Goal: Book appointment/travel/reservation

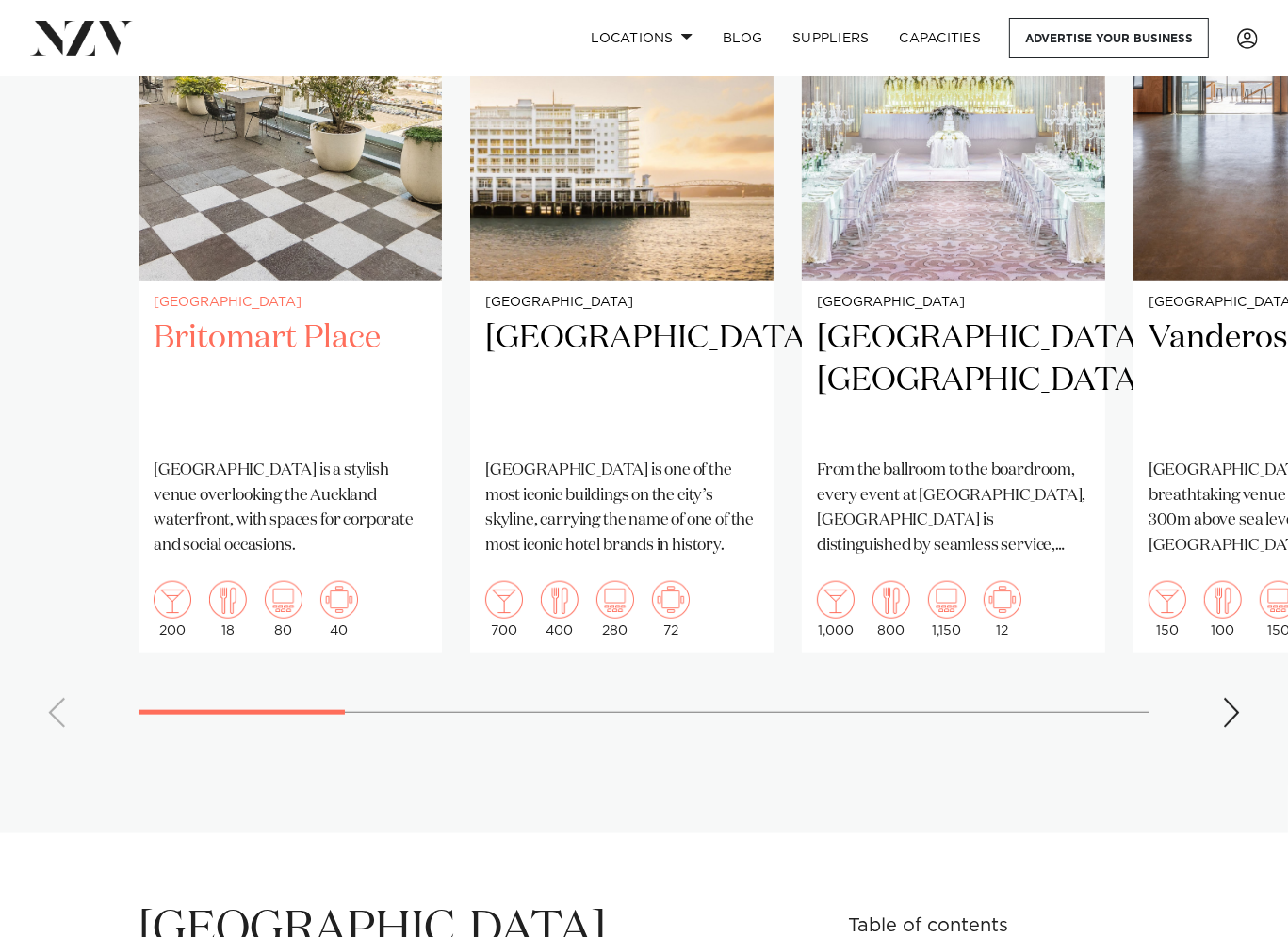
scroll to position [1507, 0]
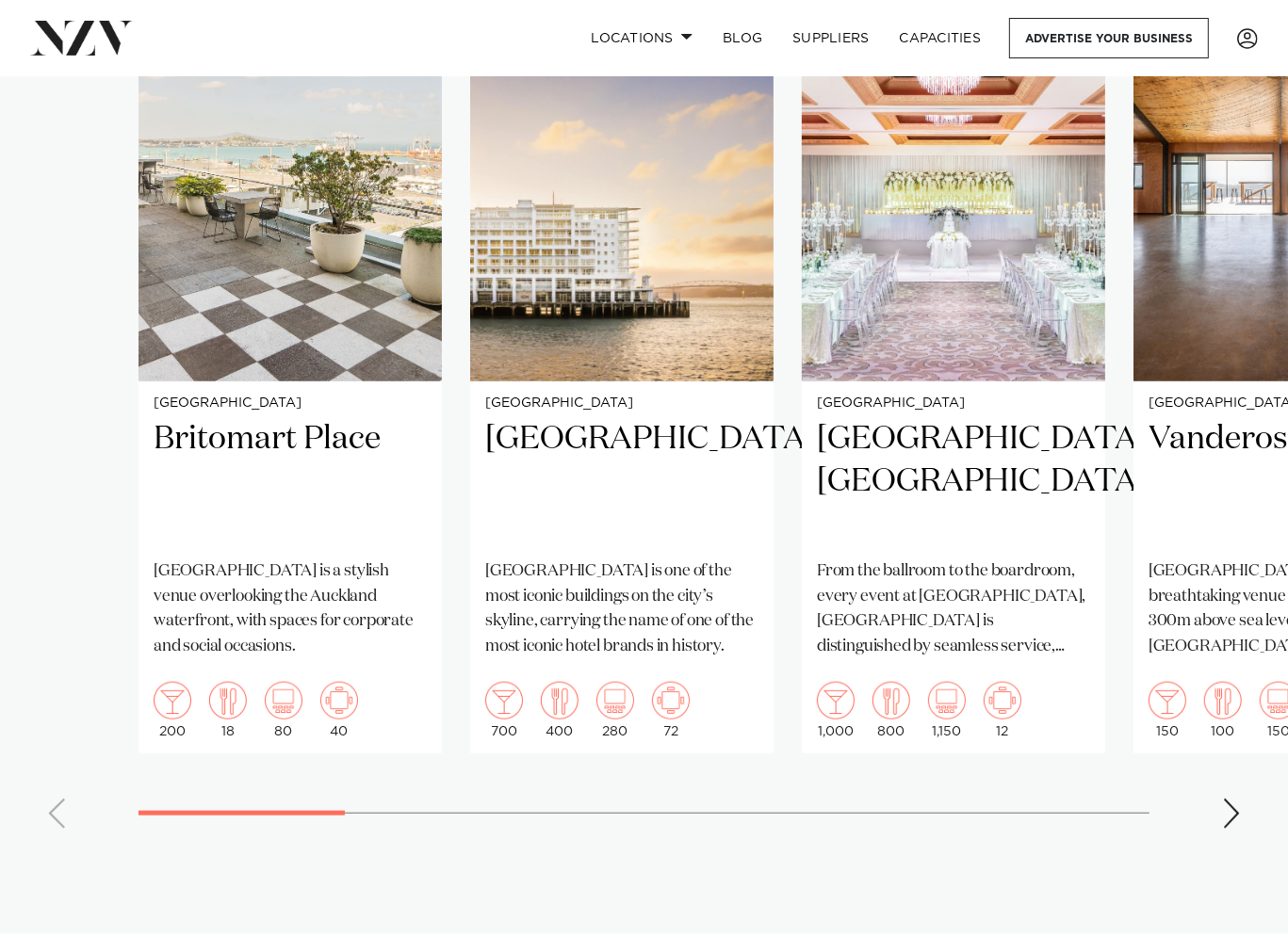
click at [1233, 799] on div "Next slide" at bounding box center [1231, 814] width 19 height 30
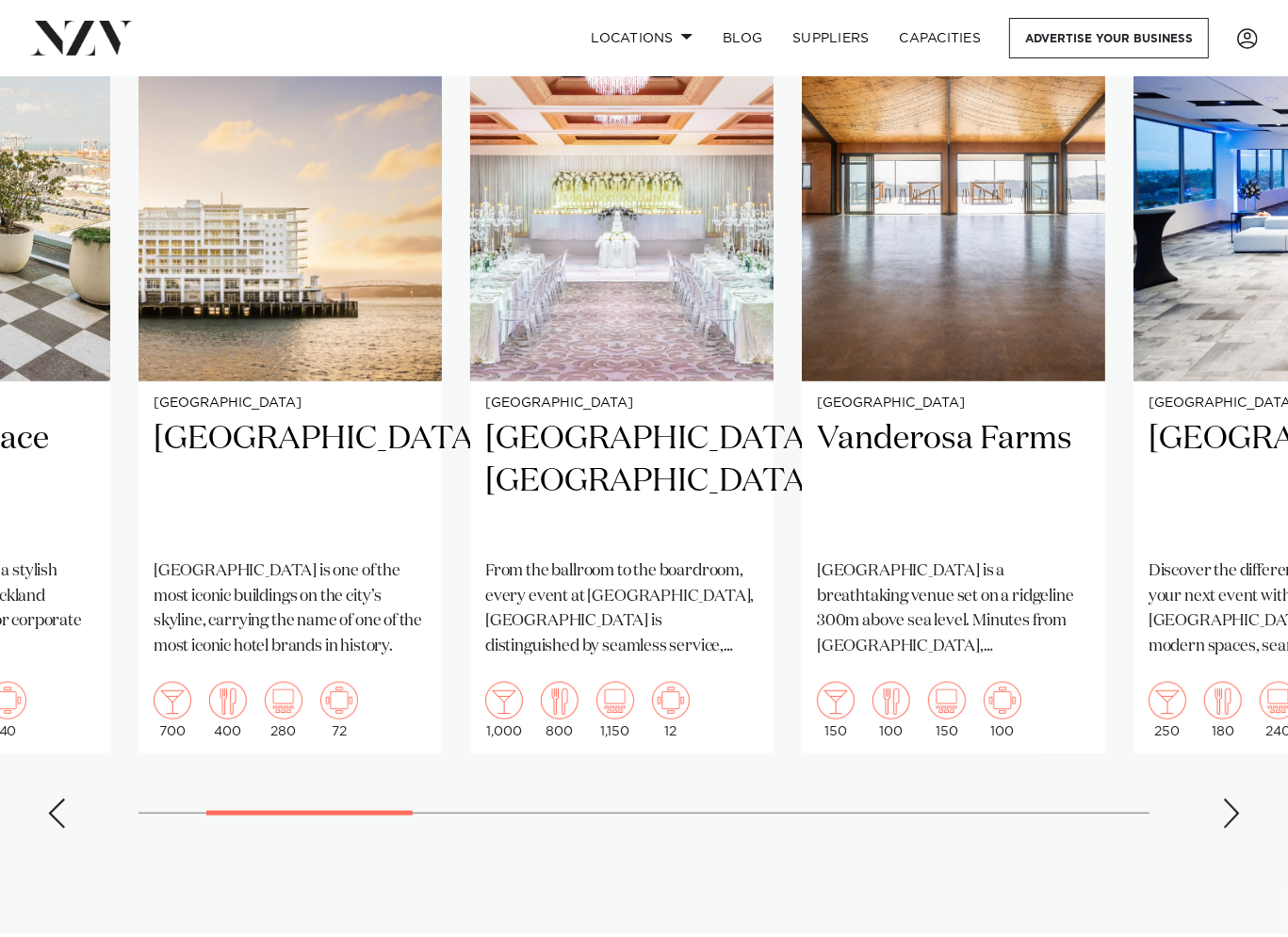
click at [1235, 799] on div "Next slide" at bounding box center [1231, 814] width 19 height 30
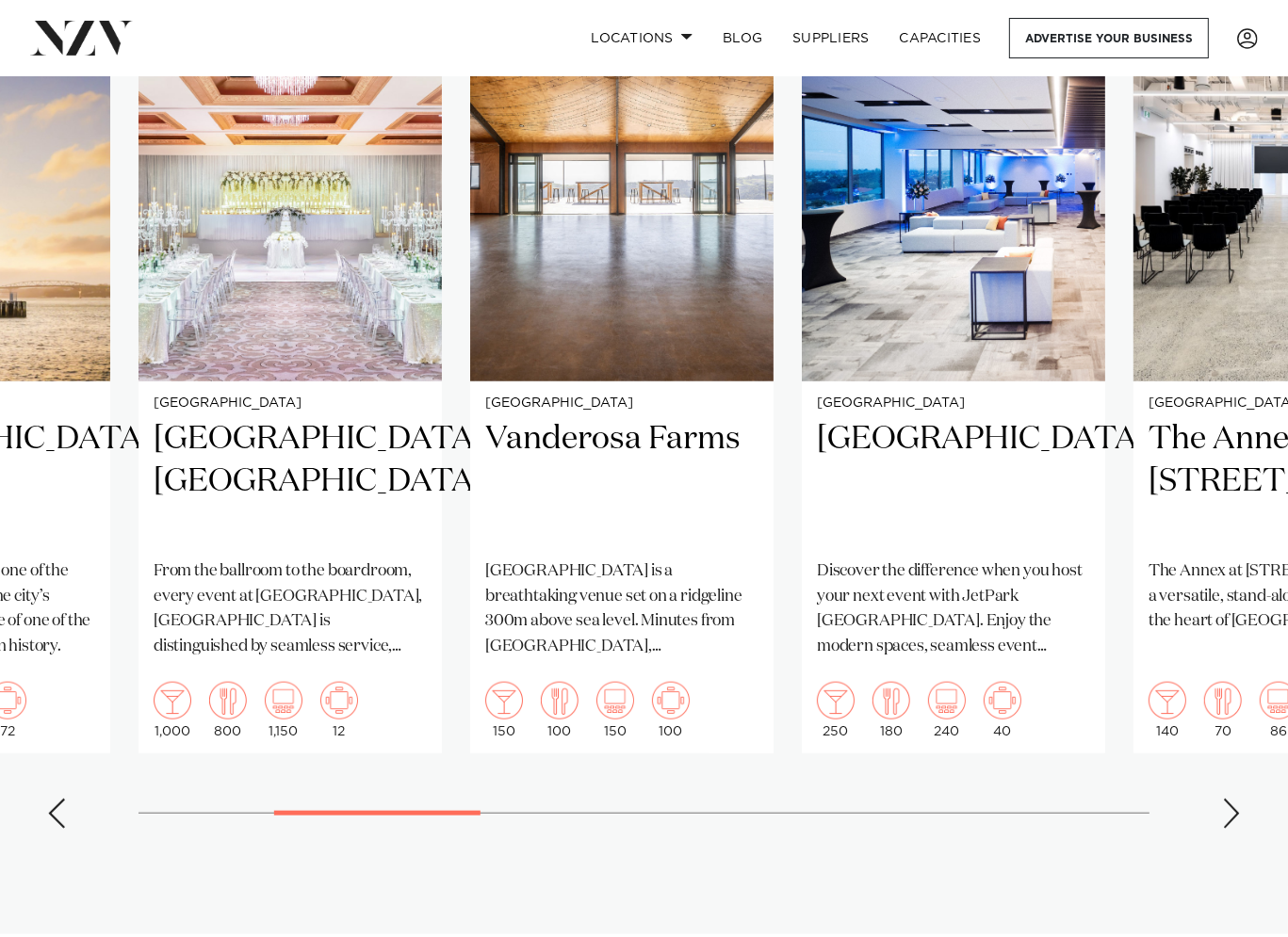
click at [1235, 799] on div "Next slide" at bounding box center [1231, 814] width 19 height 30
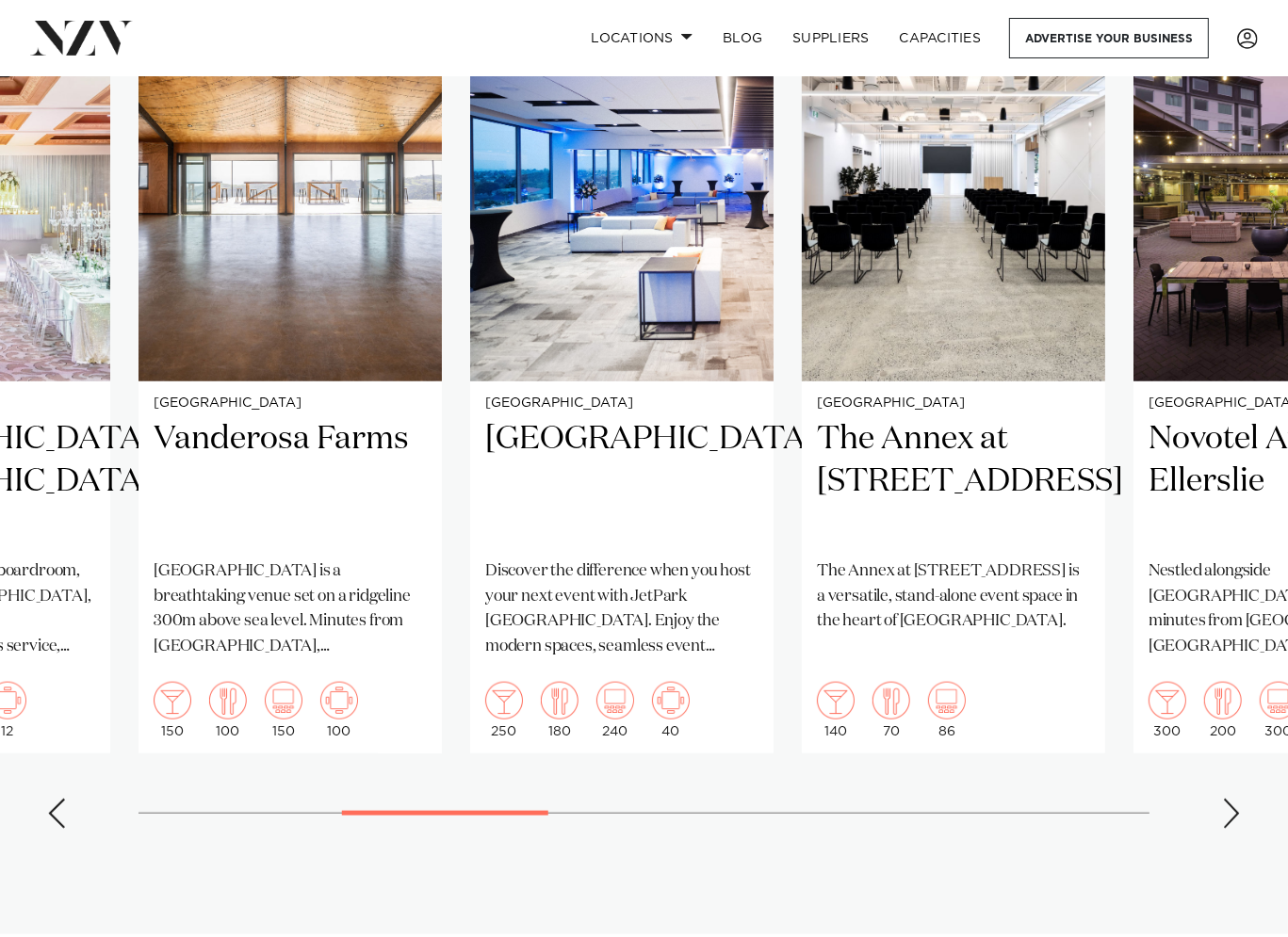
click at [1235, 799] on div "Next slide" at bounding box center [1231, 814] width 19 height 30
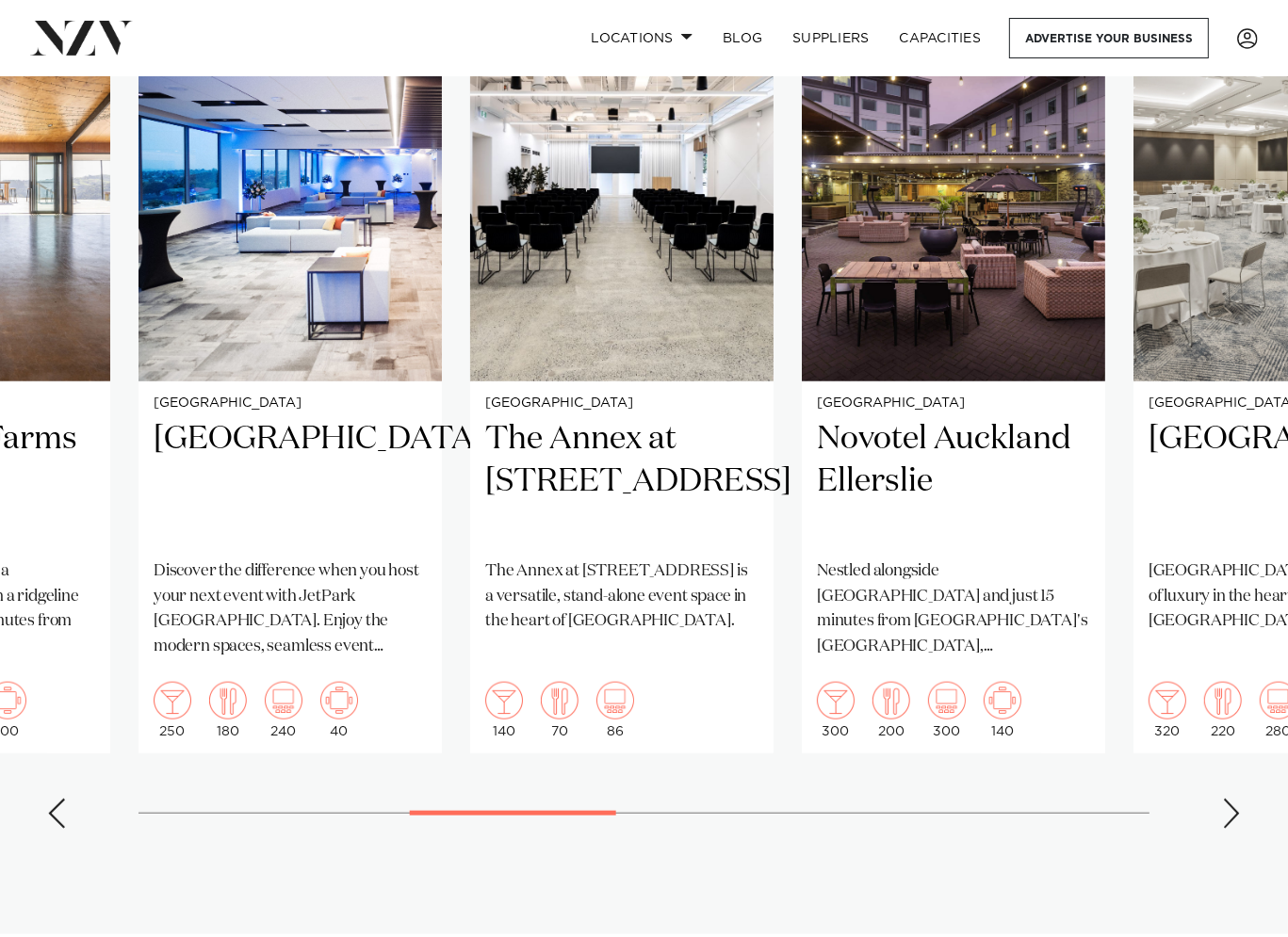
click at [1235, 799] on div "Next slide" at bounding box center [1231, 814] width 19 height 30
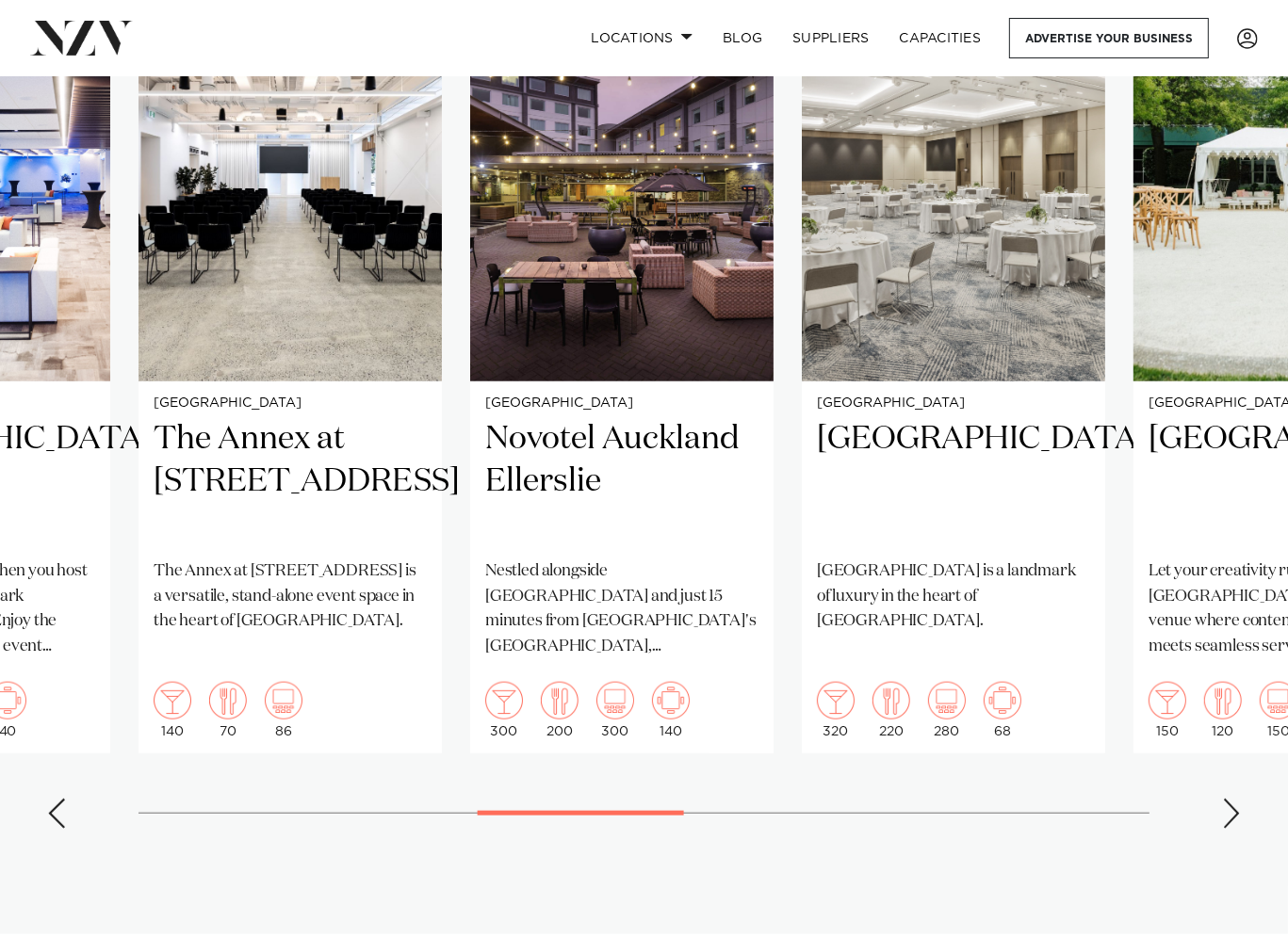
click at [1235, 799] on div "Next slide" at bounding box center [1231, 814] width 19 height 30
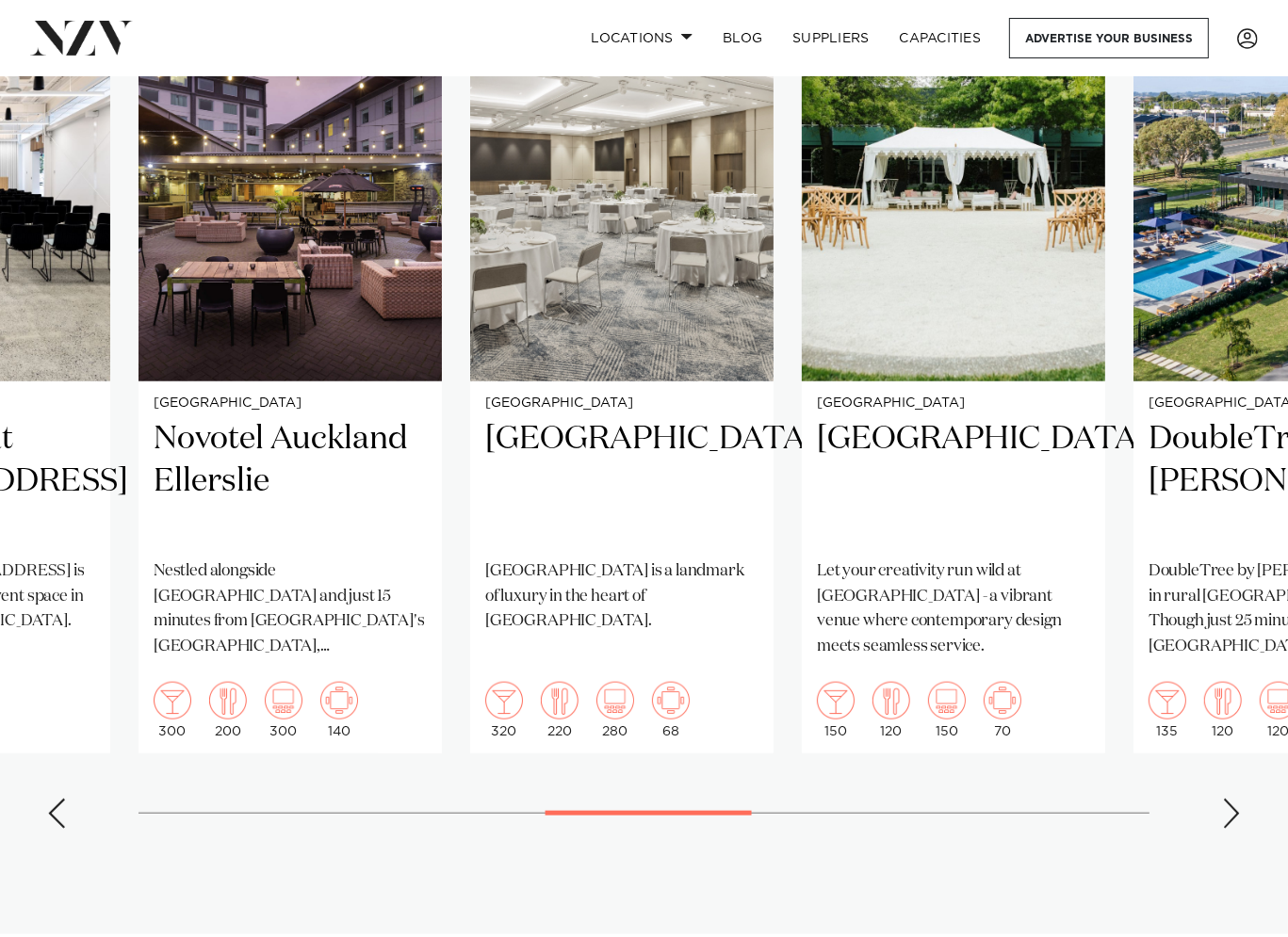
click at [1236, 799] on div "Next slide" at bounding box center [1231, 814] width 19 height 30
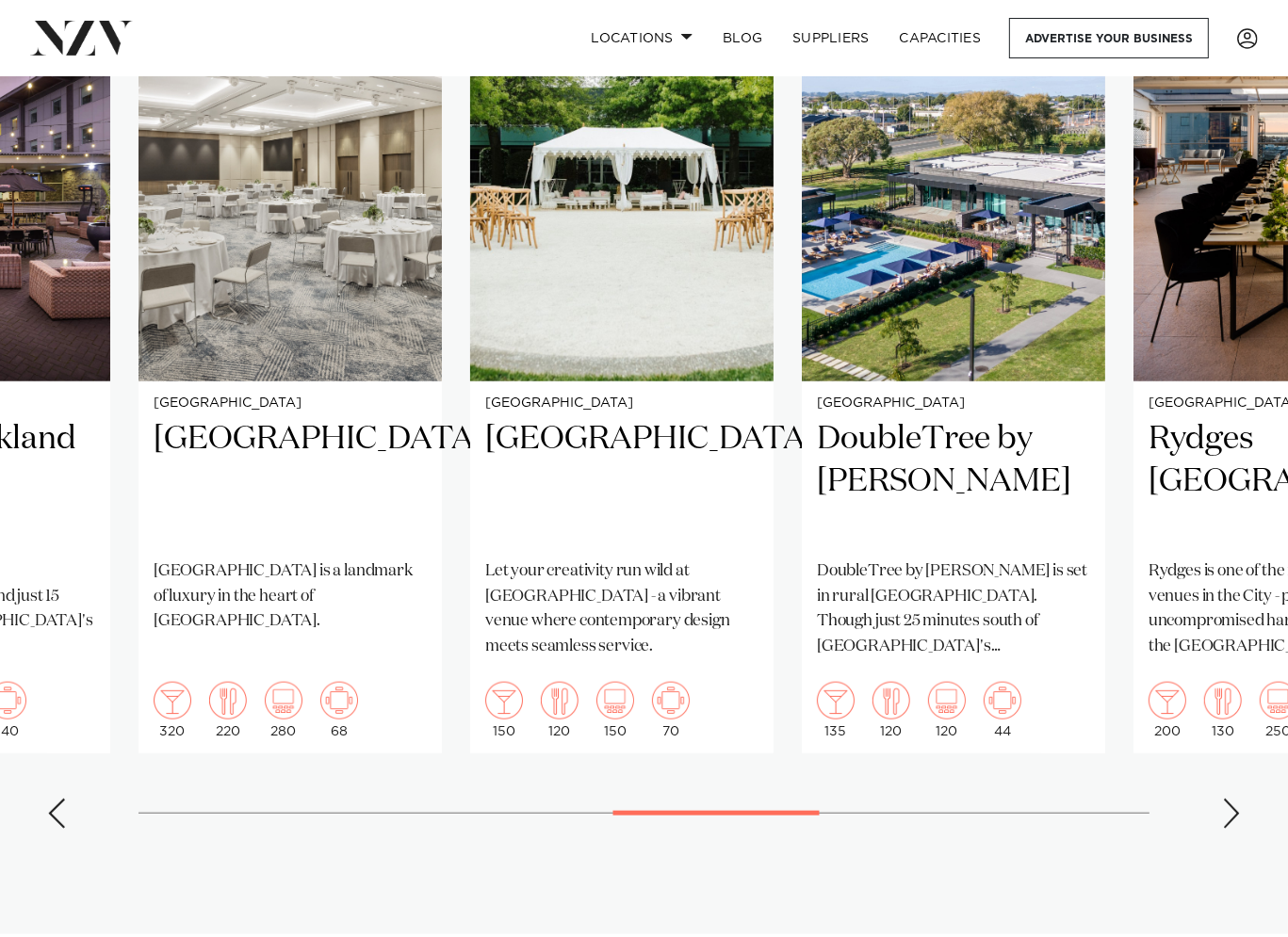
click at [1236, 799] on div "Next slide" at bounding box center [1231, 814] width 19 height 30
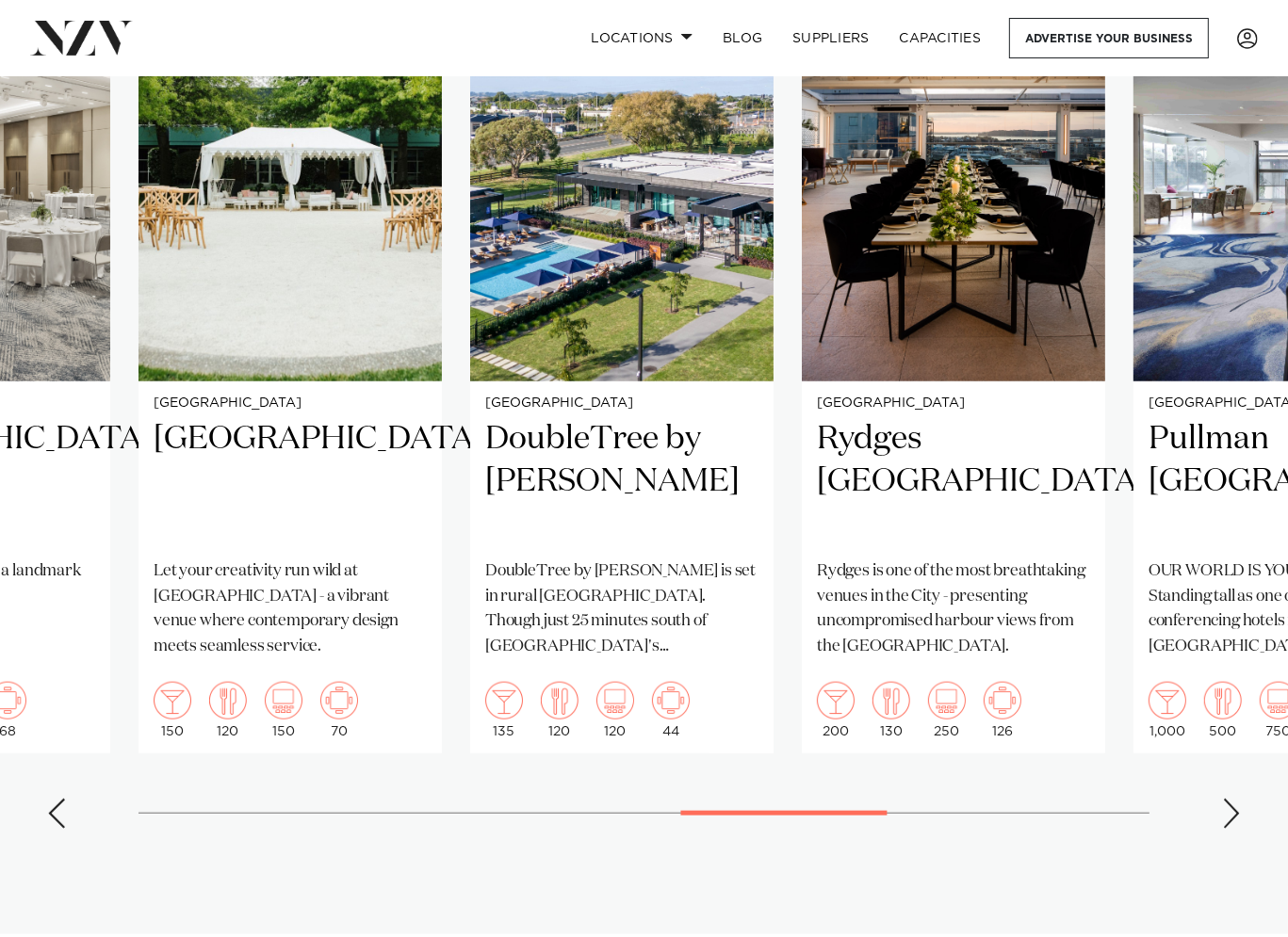
click at [1236, 799] on div "Next slide" at bounding box center [1231, 814] width 19 height 30
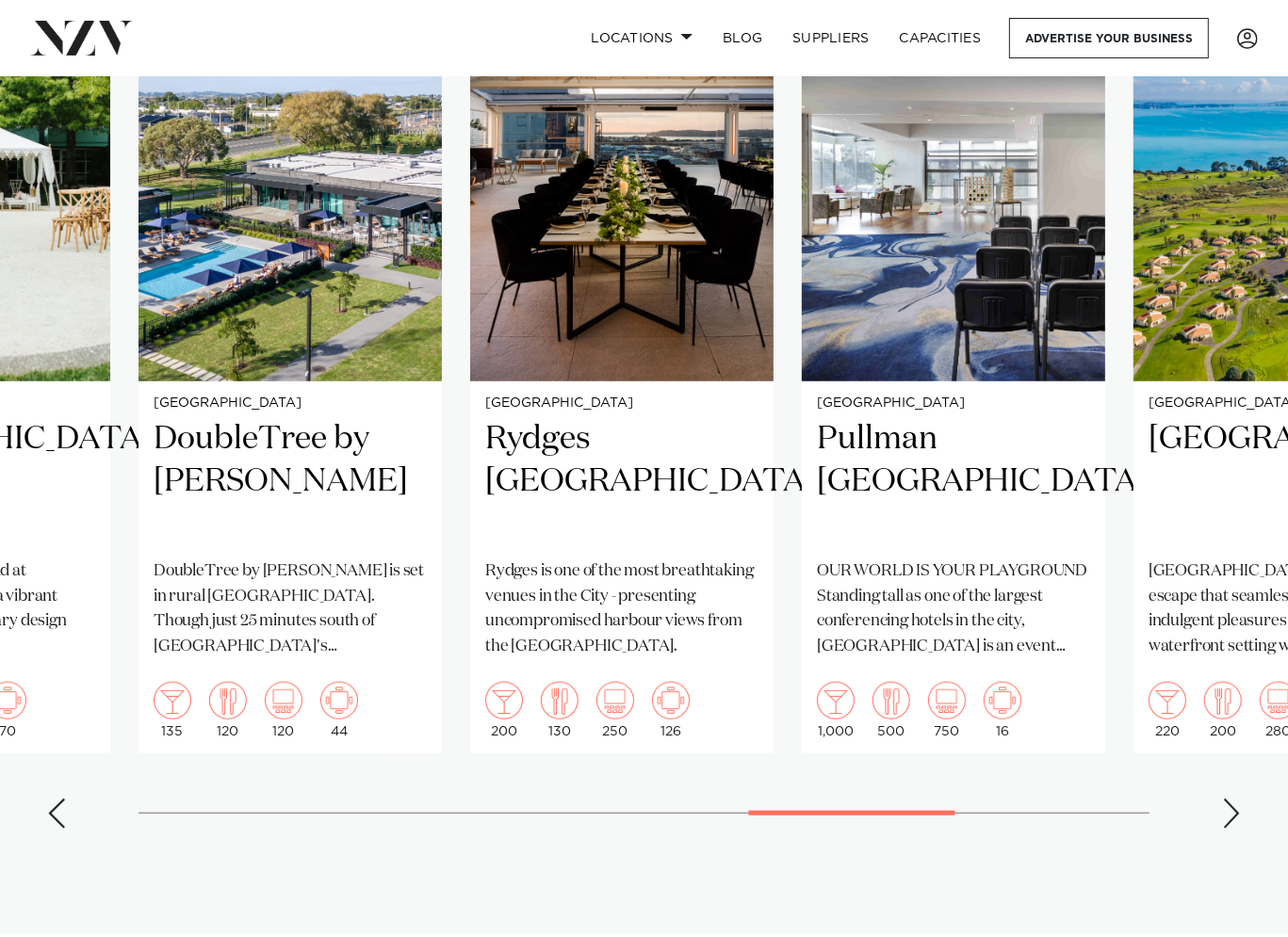
click at [1236, 799] on div "Next slide" at bounding box center [1231, 814] width 19 height 30
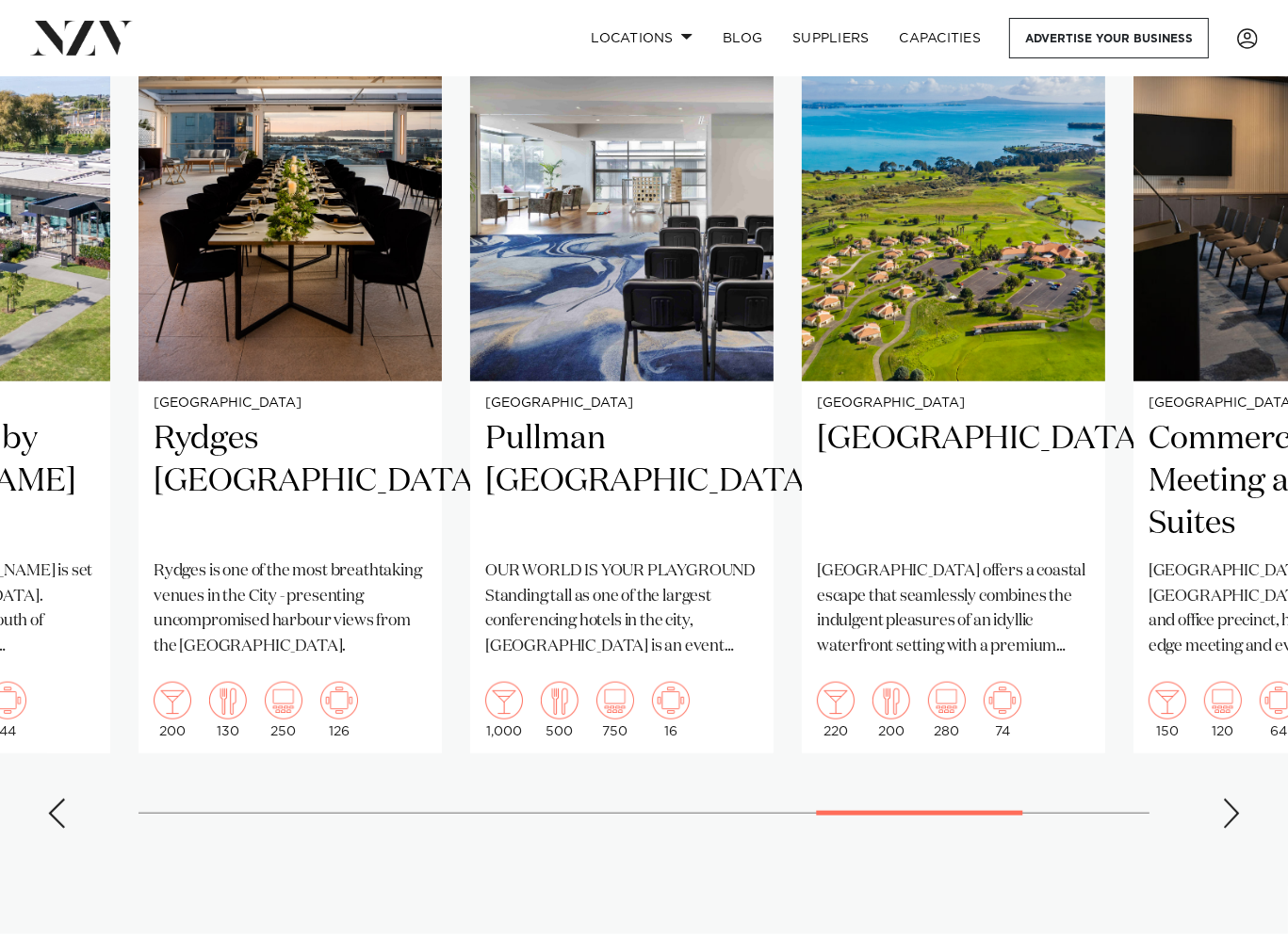
click at [1236, 799] on div "Next slide" at bounding box center [1231, 814] width 19 height 30
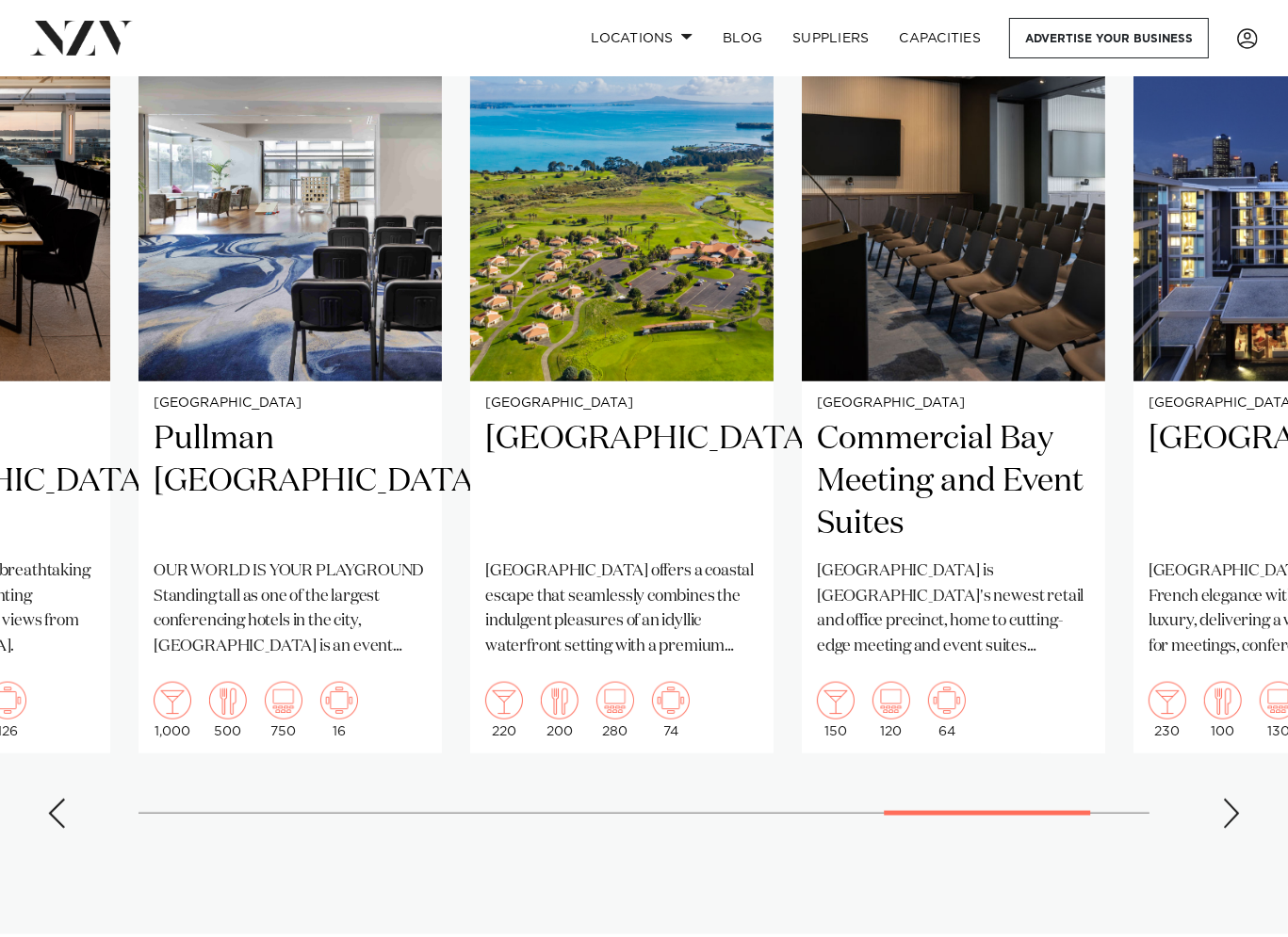
click at [1236, 799] on div "Next slide" at bounding box center [1231, 814] width 19 height 30
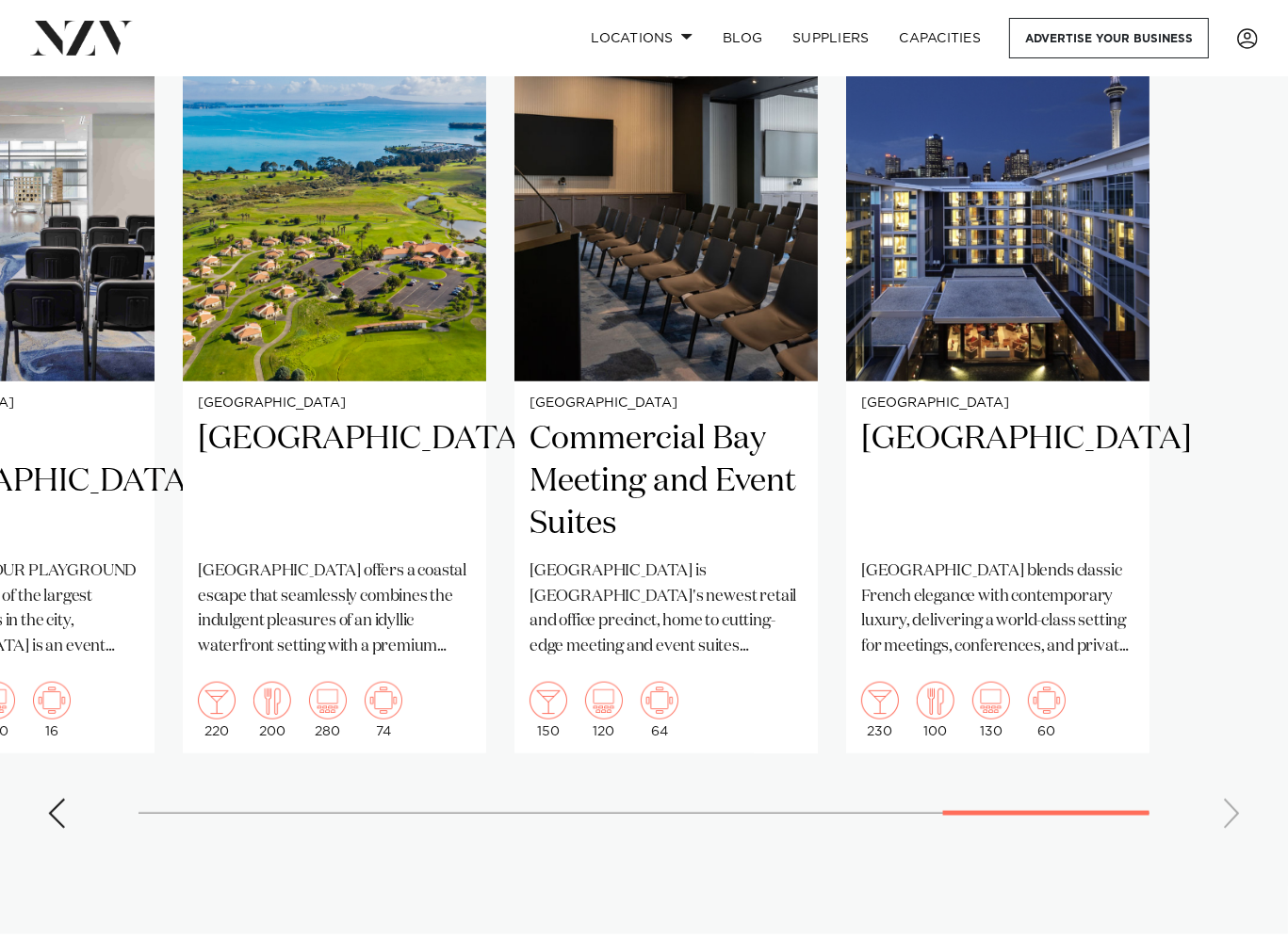
click at [1236, 763] on swiper-container "[GEOGRAPHIC_DATA] [GEOGRAPHIC_DATA] is a stylish venue overlooking the Auckland…" at bounding box center [644, 409] width 1288 height 870
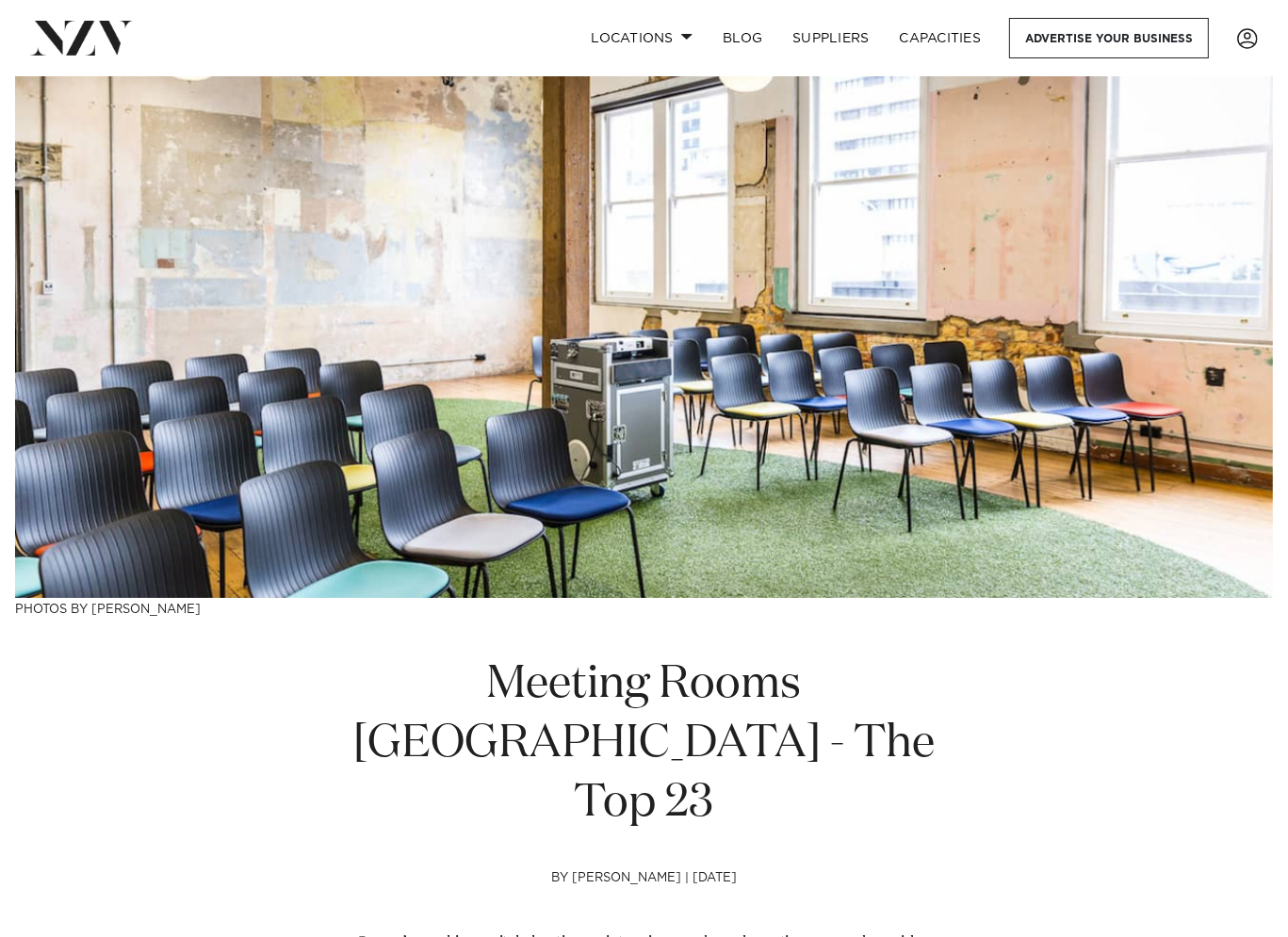
scroll to position [0, 0]
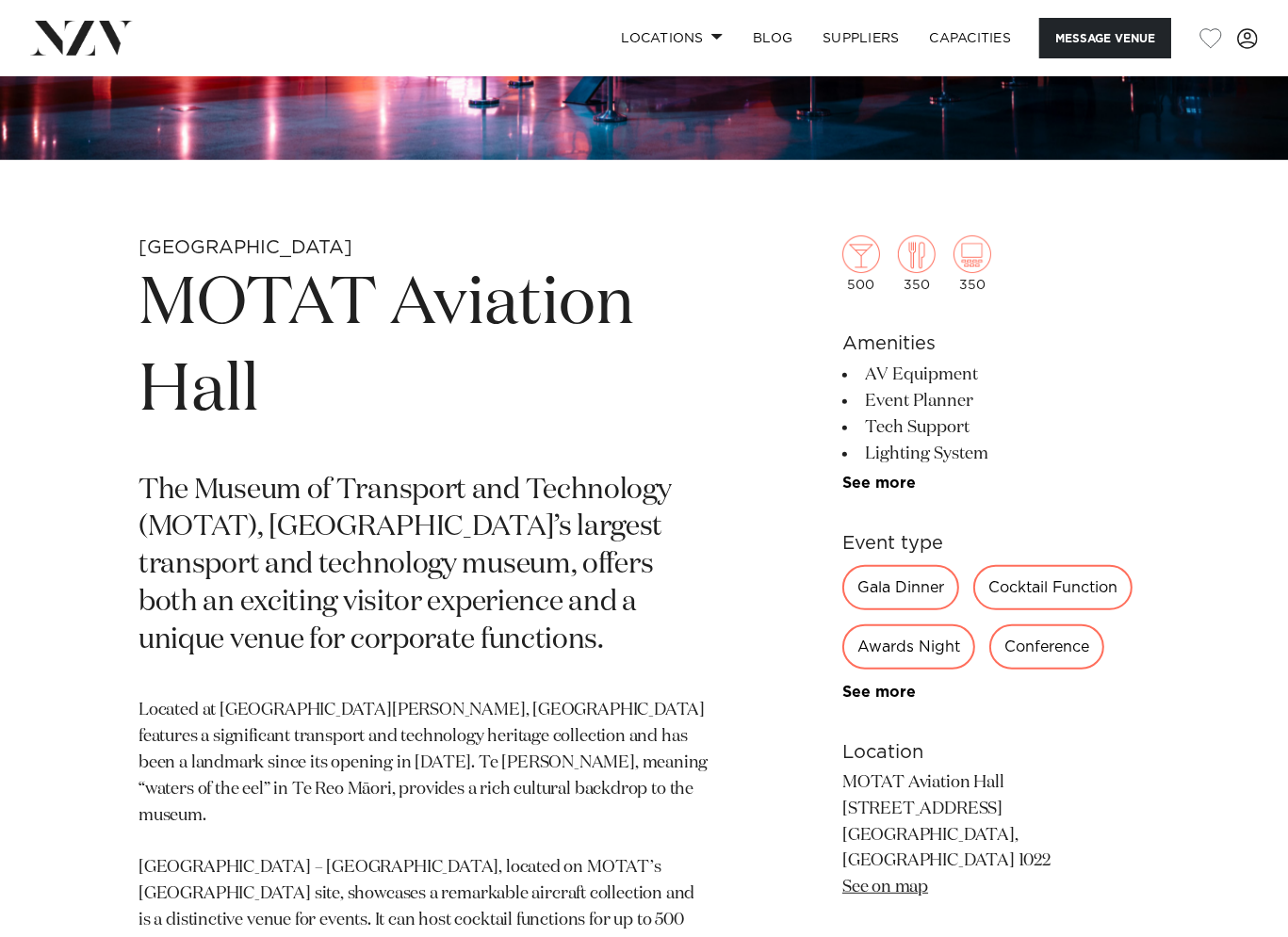
scroll to position [659, 0]
